Goal: Task Accomplishment & Management: Manage account settings

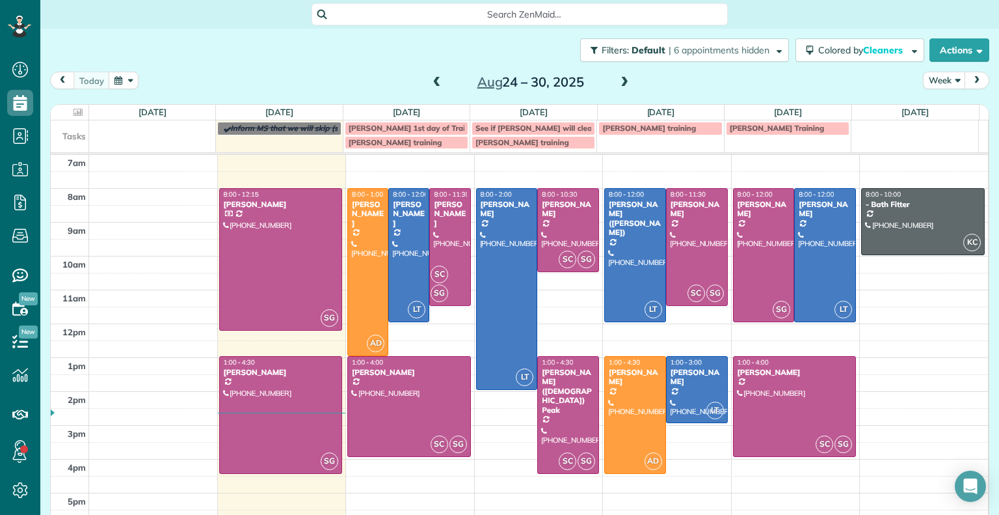
scroll to position [6, 6]
click at [622, 79] on span at bounding box center [624, 83] width 14 height 12
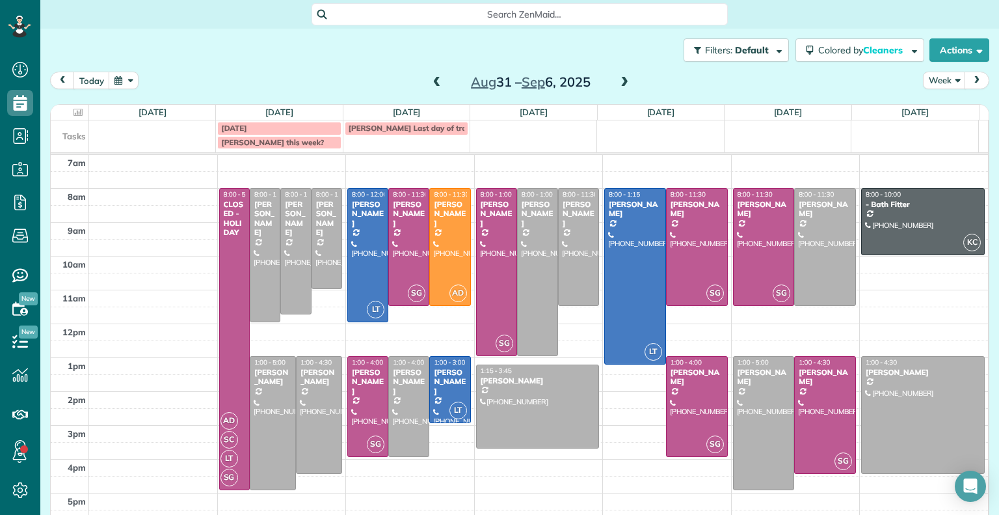
click at [437, 79] on span at bounding box center [437, 83] width 14 height 12
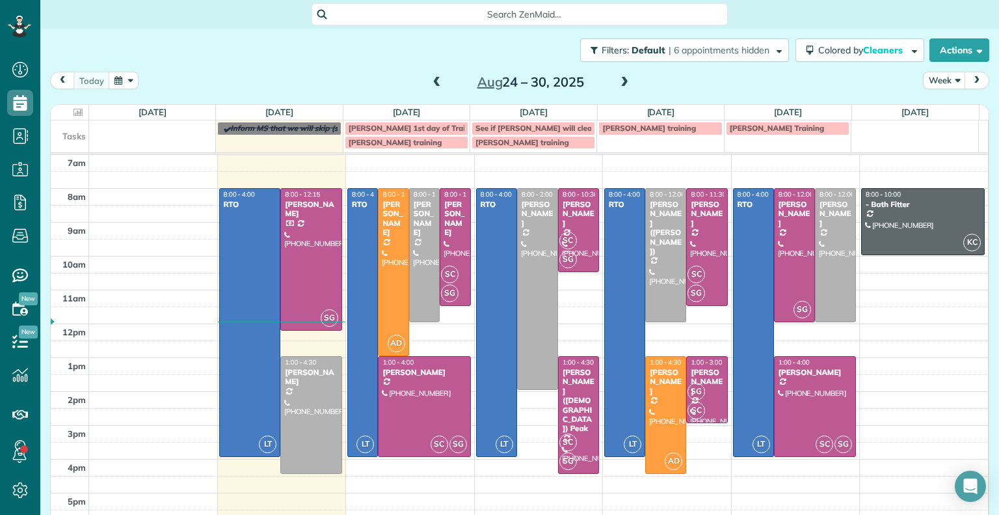
click at [624, 77] on span at bounding box center [624, 83] width 14 height 12
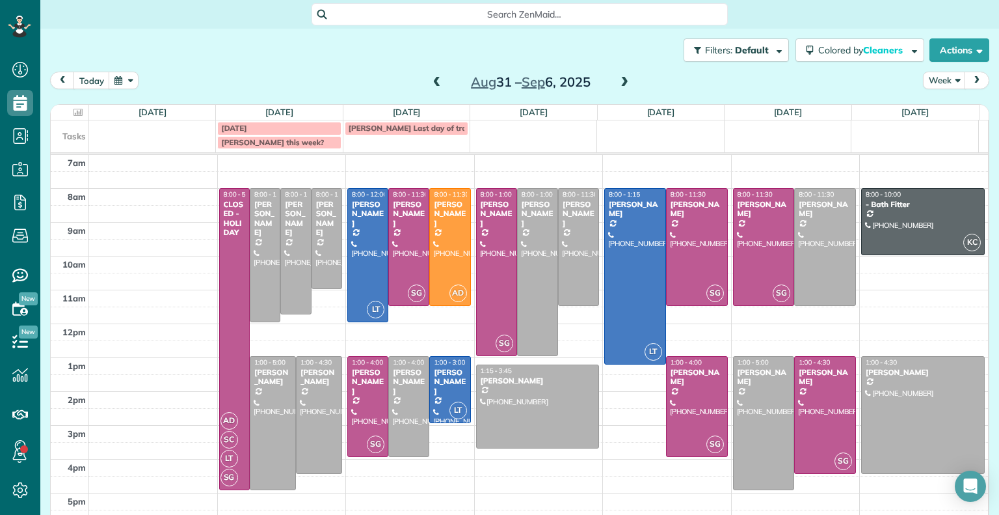
click at [624, 77] on span at bounding box center [624, 83] width 14 height 12
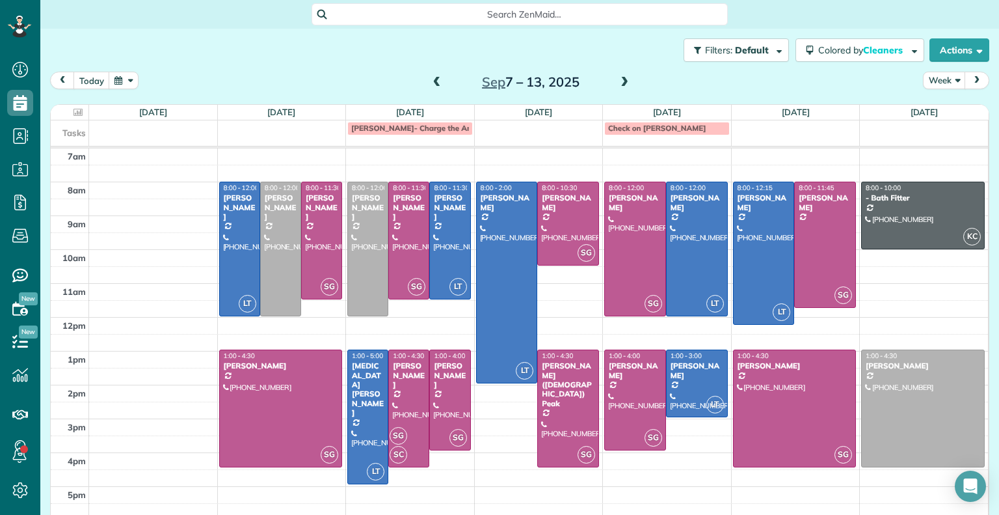
click at [430, 79] on span at bounding box center [437, 83] width 14 height 12
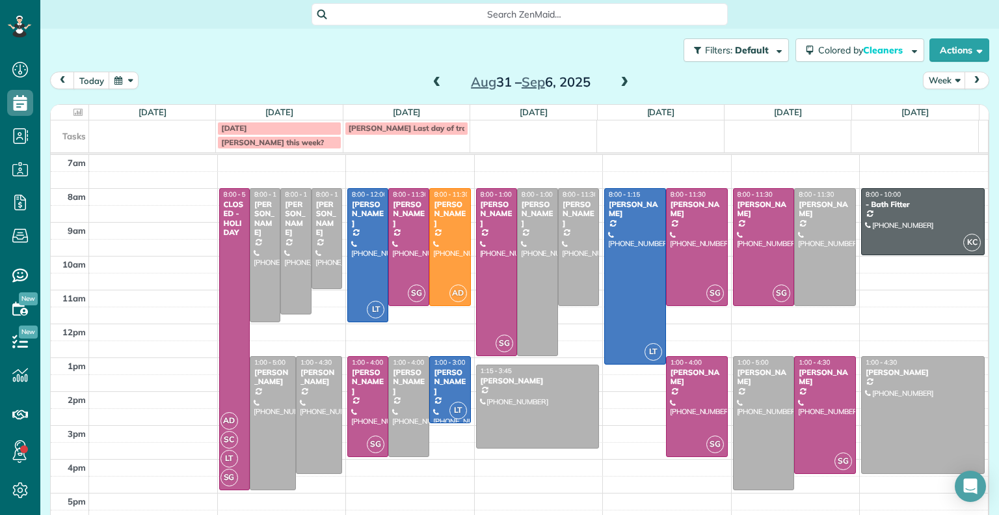
click at [430, 79] on span at bounding box center [437, 83] width 14 height 12
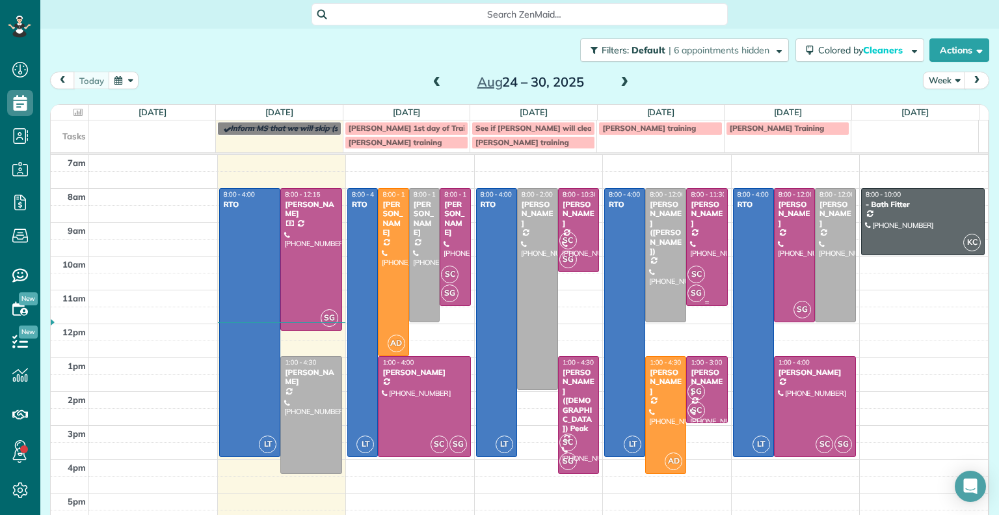
click at [688, 224] on div at bounding box center [707, 247] width 40 height 116
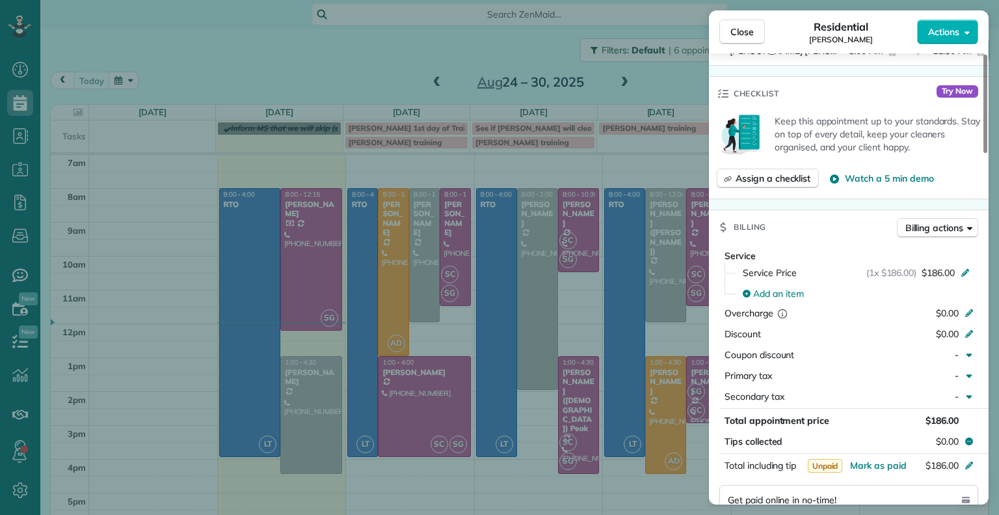
scroll to position [511, 0]
click at [737, 34] on span "Close" at bounding box center [742, 31] width 23 height 13
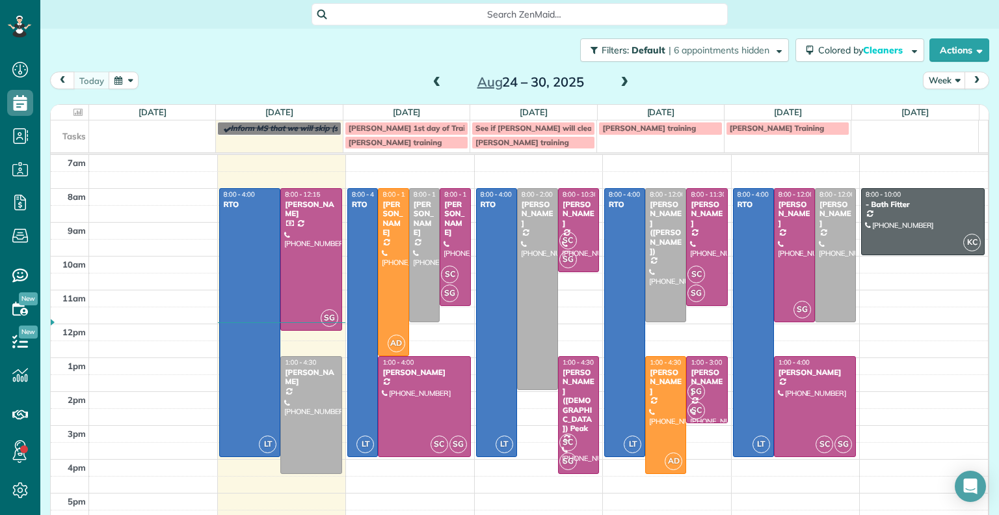
click at [621, 85] on span at bounding box center [624, 83] width 14 height 12
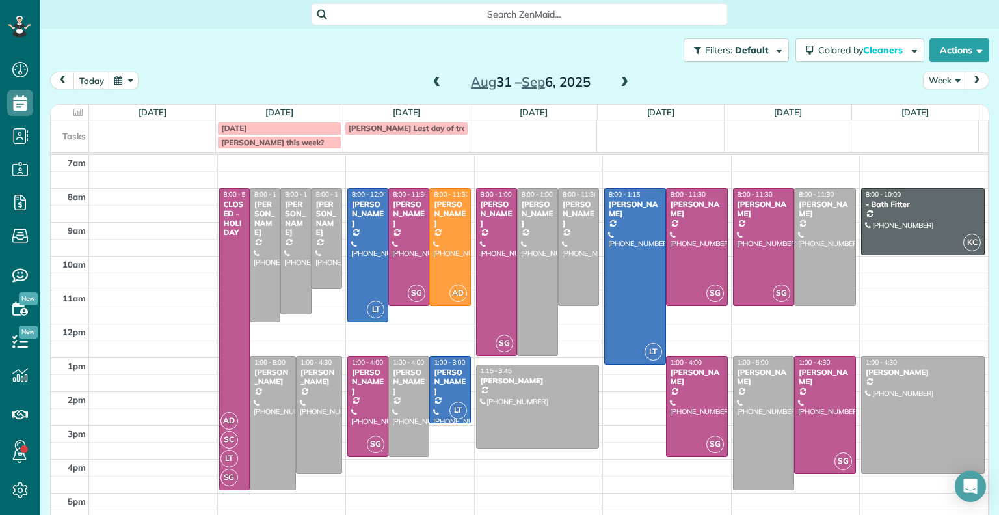
click at [621, 85] on span at bounding box center [624, 83] width 14 height 12
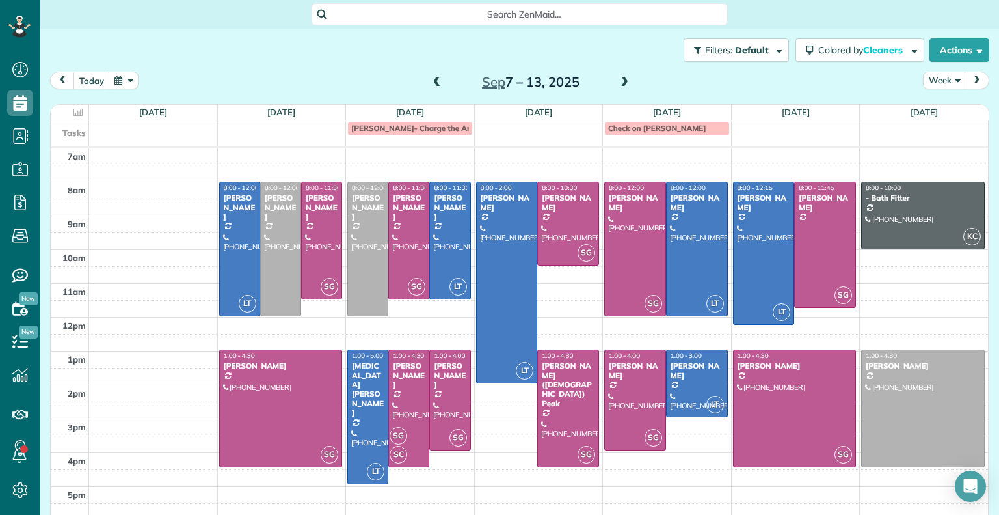
click at [437, 83] on span at bounding box center [437, 83] width 14 height 12
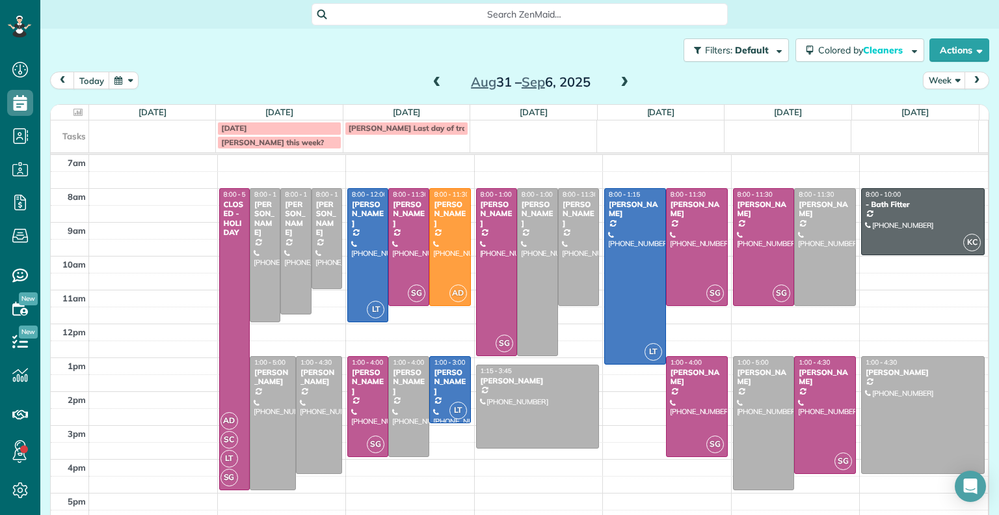
click at [437, 83] on span at bounding box center [437, 83] width 14 height 12
